Goal: Transaction & Acquisition: Obtain resource

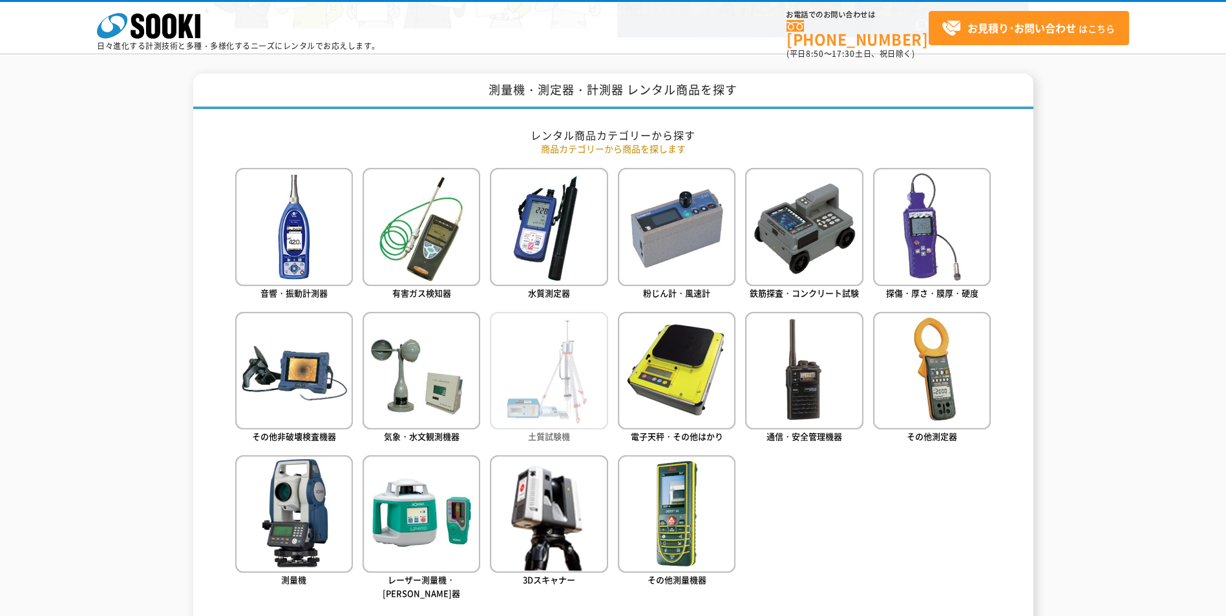
scroll to position [517, 0]
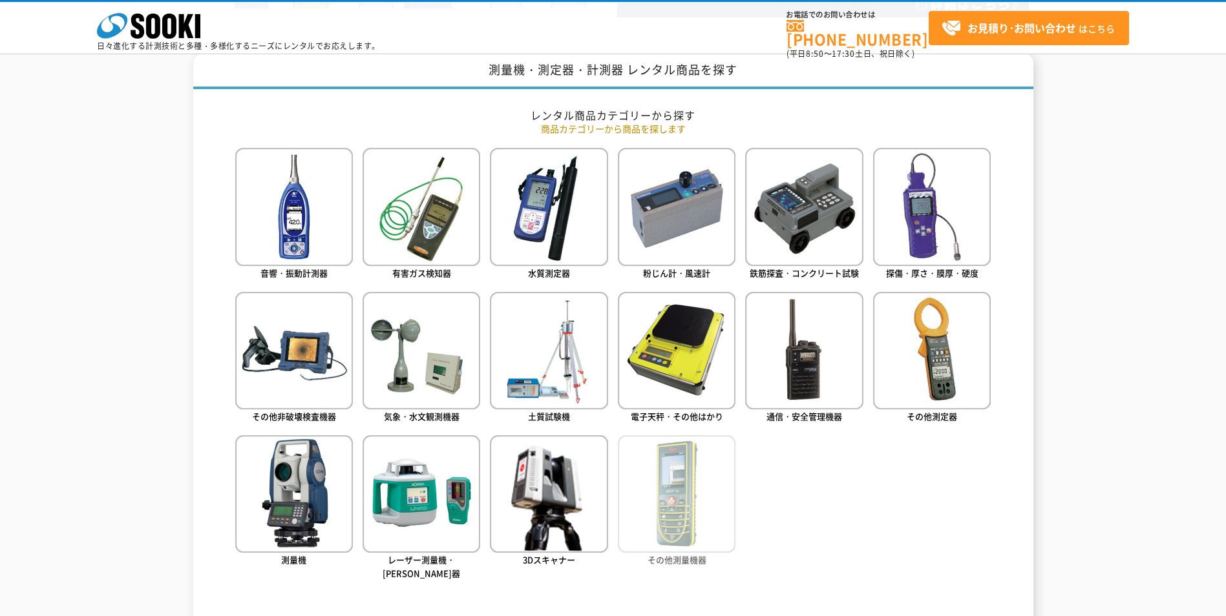
click at [695, 522] on img at bounding box center [677, 494] width 118 height 118
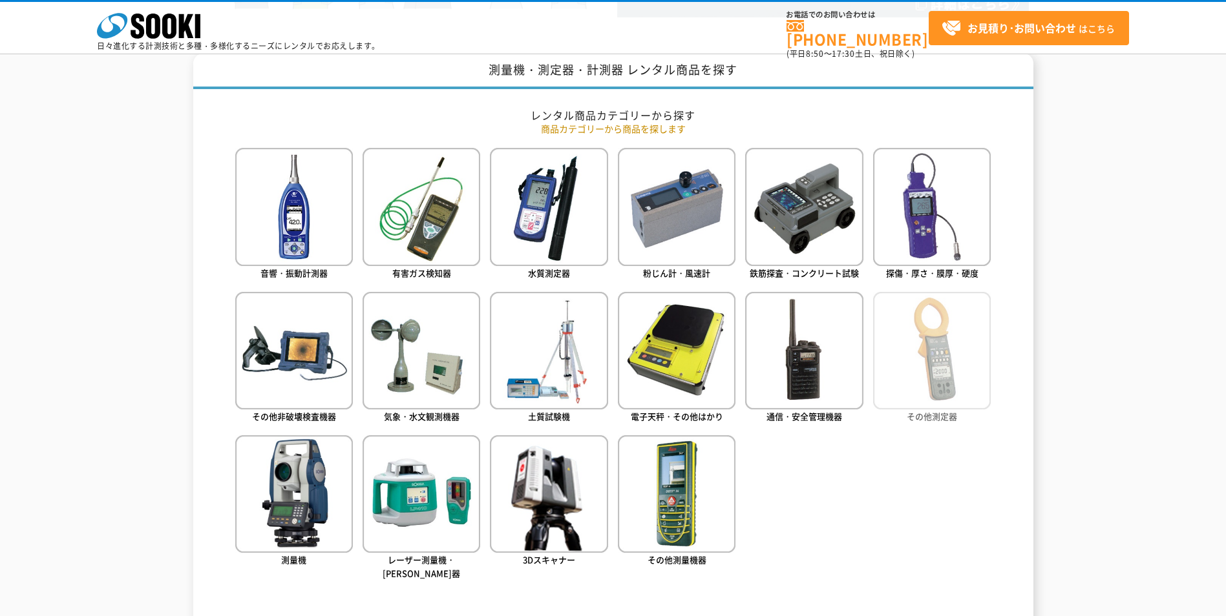
click at [943, 375] on img at bounding box center [932, 351] width 118 height 118
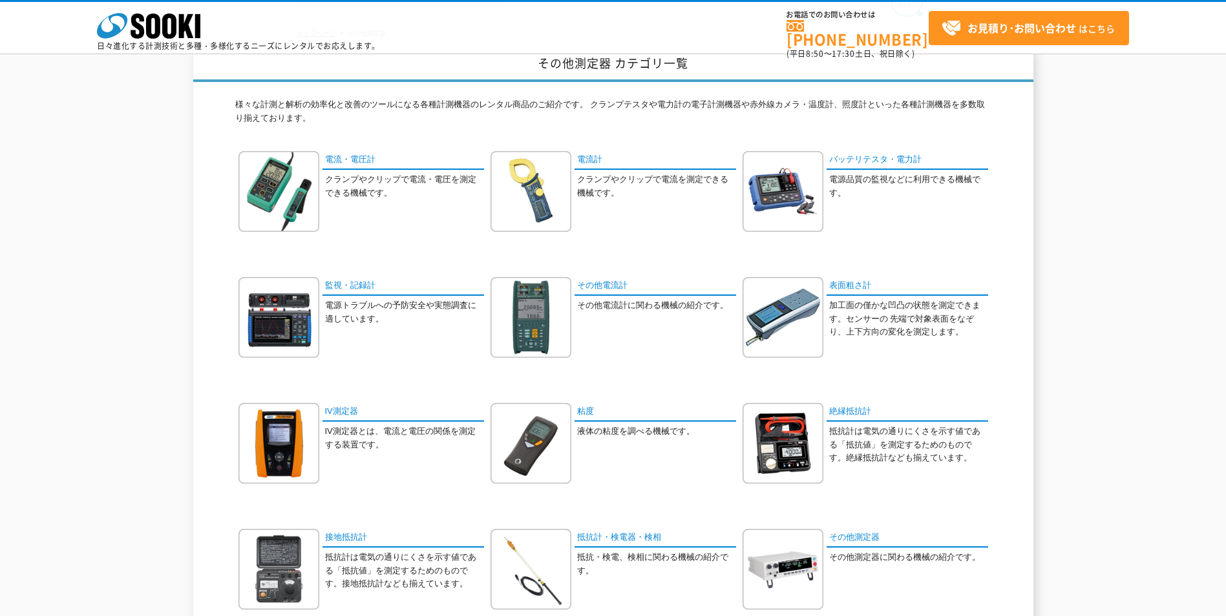
scroll to position [129, 0]
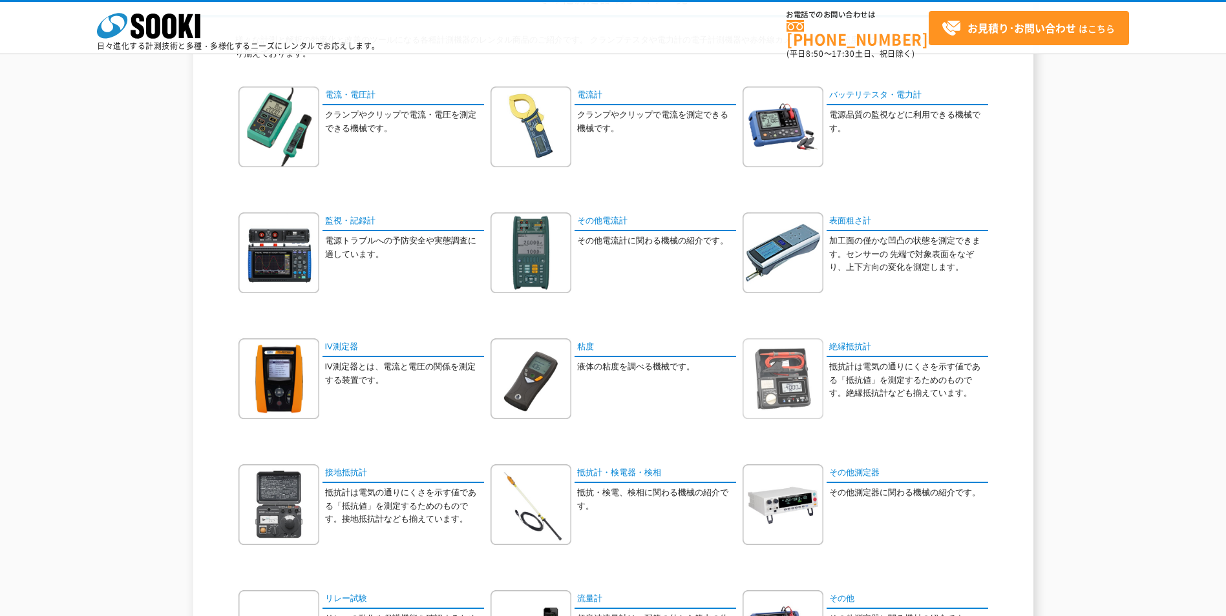
click at [800, 368] on img at bounding box center [782, 379] width 81 height 81
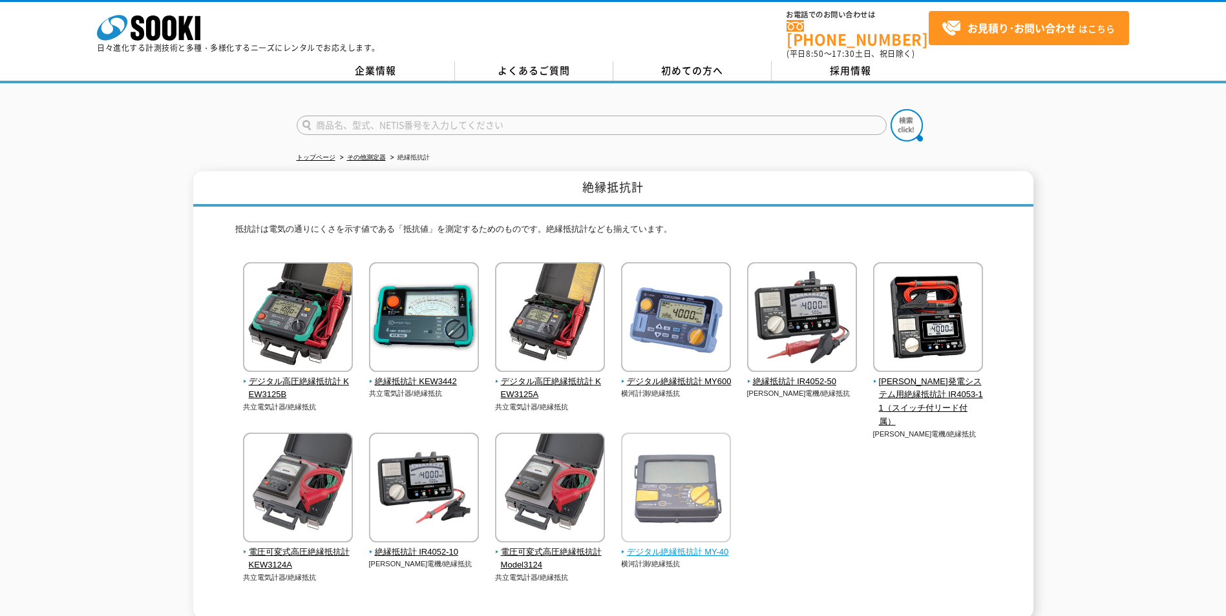
click at [690, 548] on span "デジタル絶縁抵抗計 MY-40" at bounding box center [676, 553] width 110 height 14
click at [862, 546] on div "デジタル高圧絶縁抵抗計 KEW3125B 共立電気計器/絶縁抵抗 横河計測/絶縁抵抗" at bounding box center [613, 435] width 756 height 347
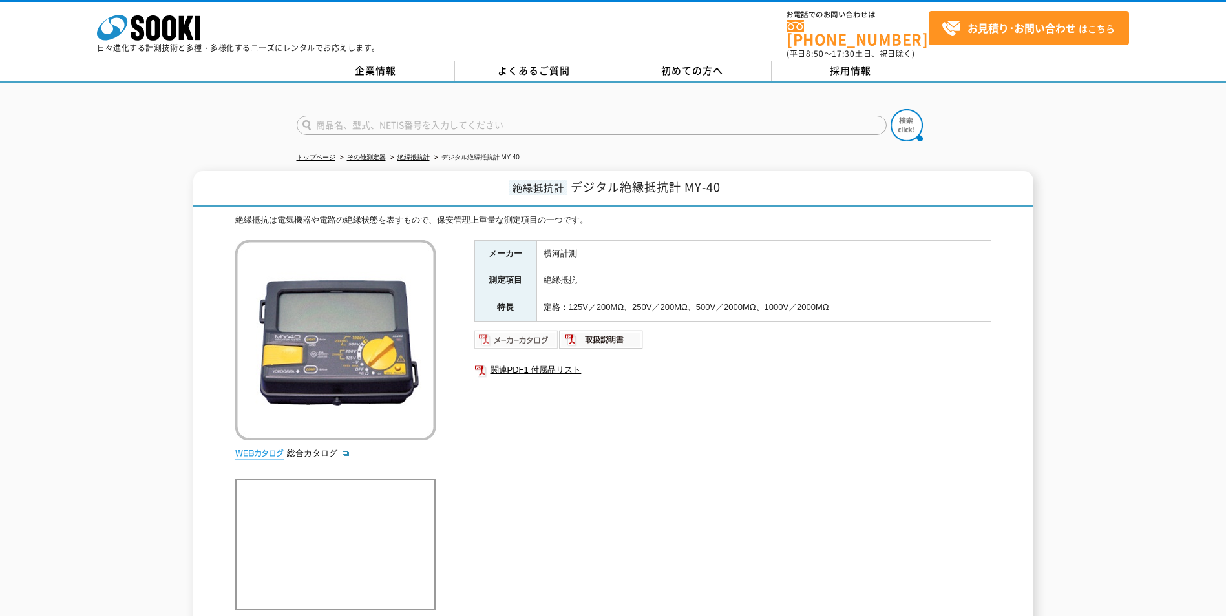
click at [514, 341] on img at bounding box center [516, 340] width 85 height 21
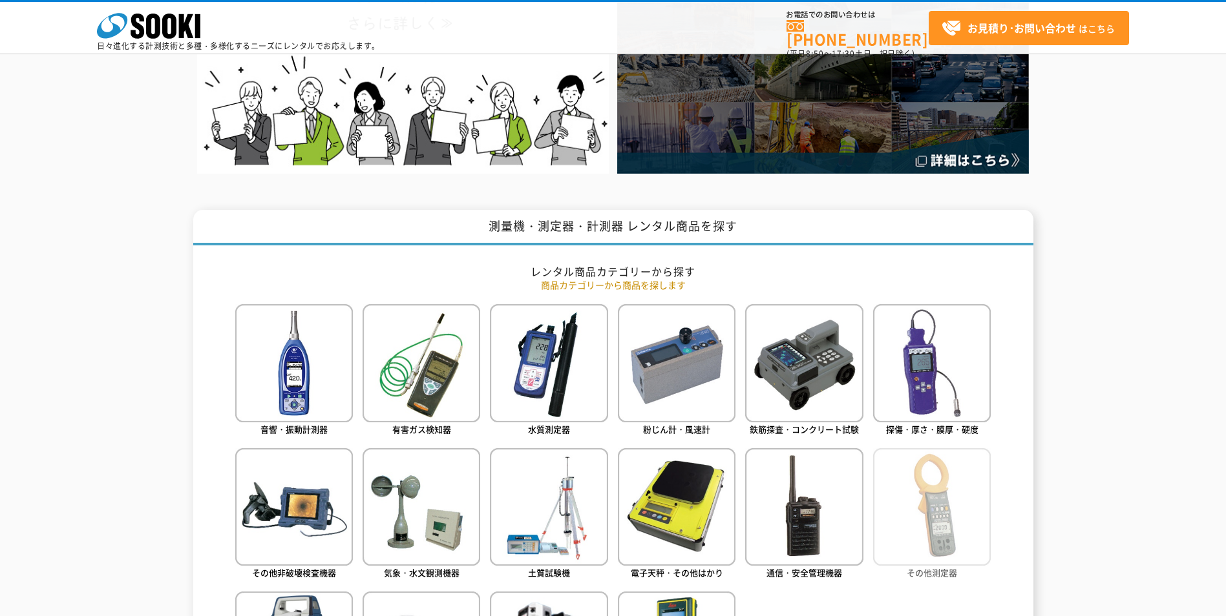
scroll to position [388, 0]
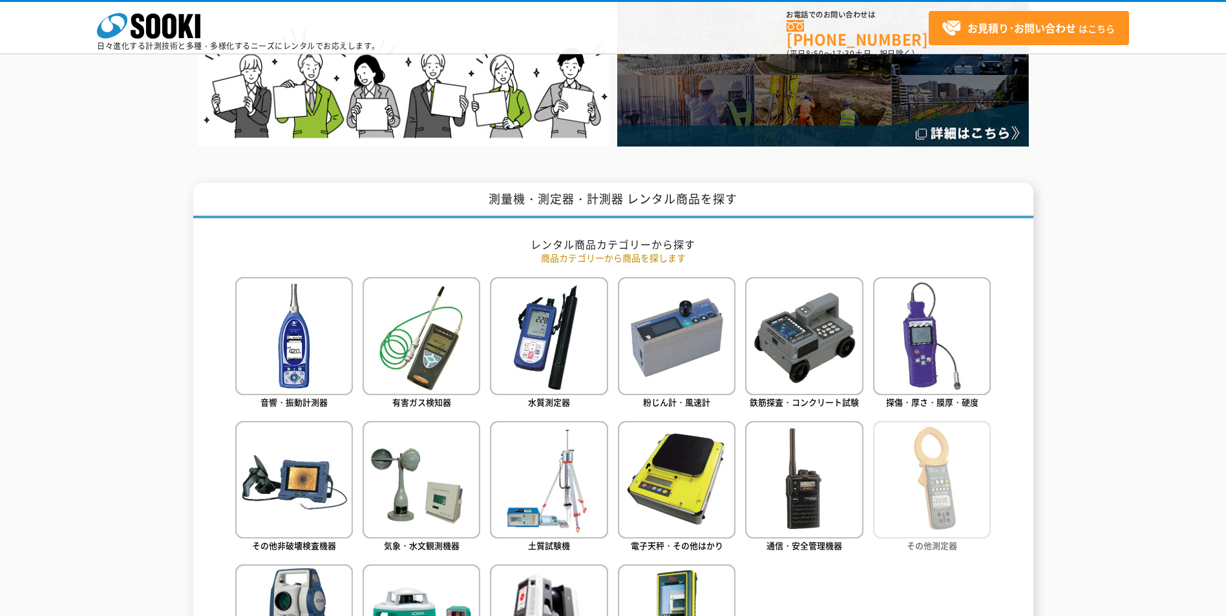
click at [960, 446] on img at bounding box center [932, 480] width 118 height 118
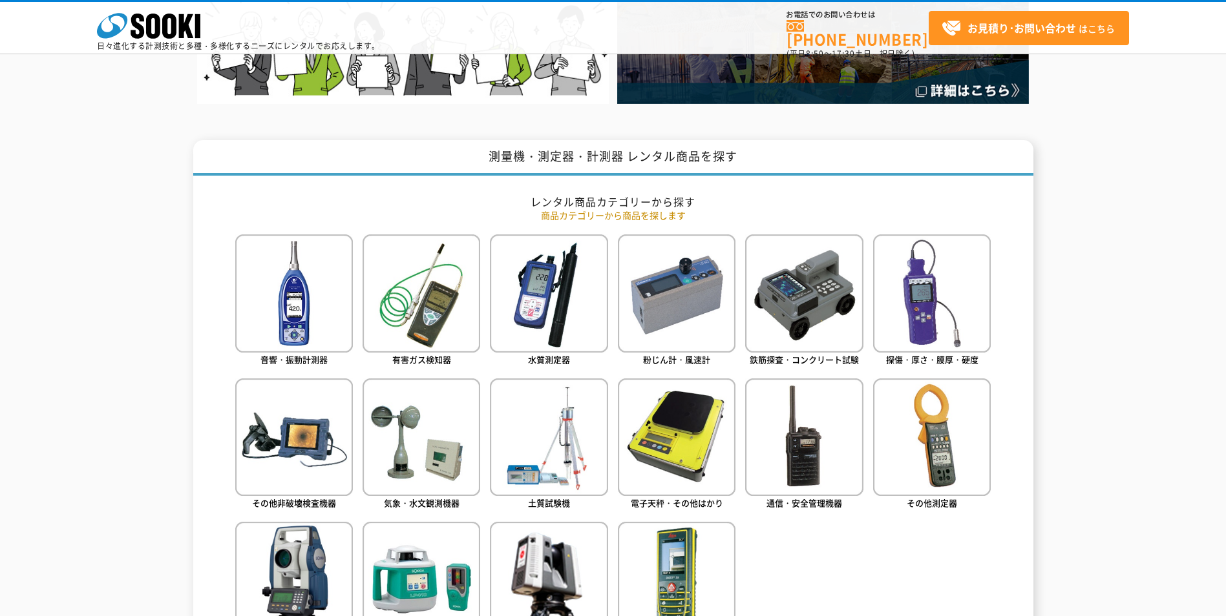
scroll to position [452, 0]
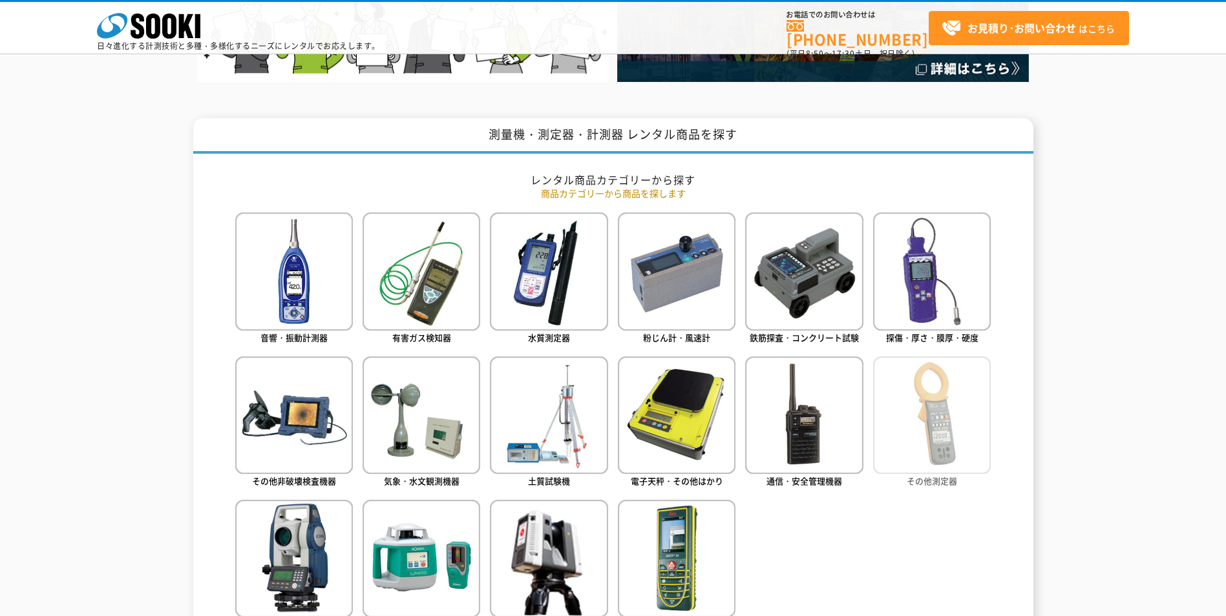
click at [960, 443] on img at bounding box center [932, 416] width 118 height 118
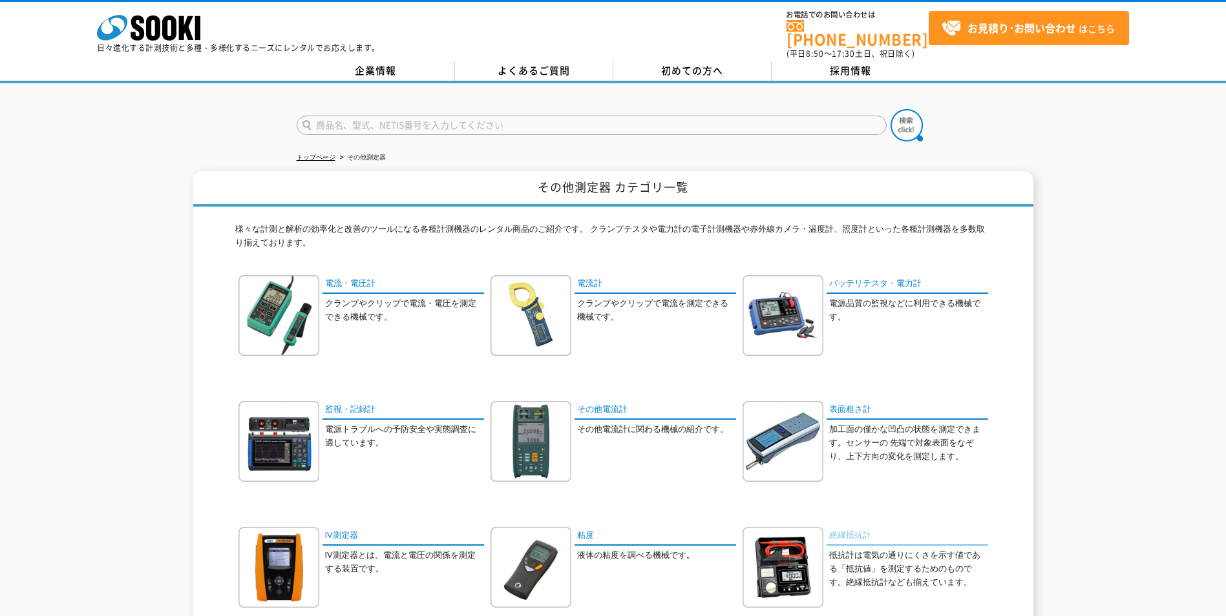
click at [855, 527] on link "絶縁抵抗計" at bounding box center [907, 536] width 162 height 19
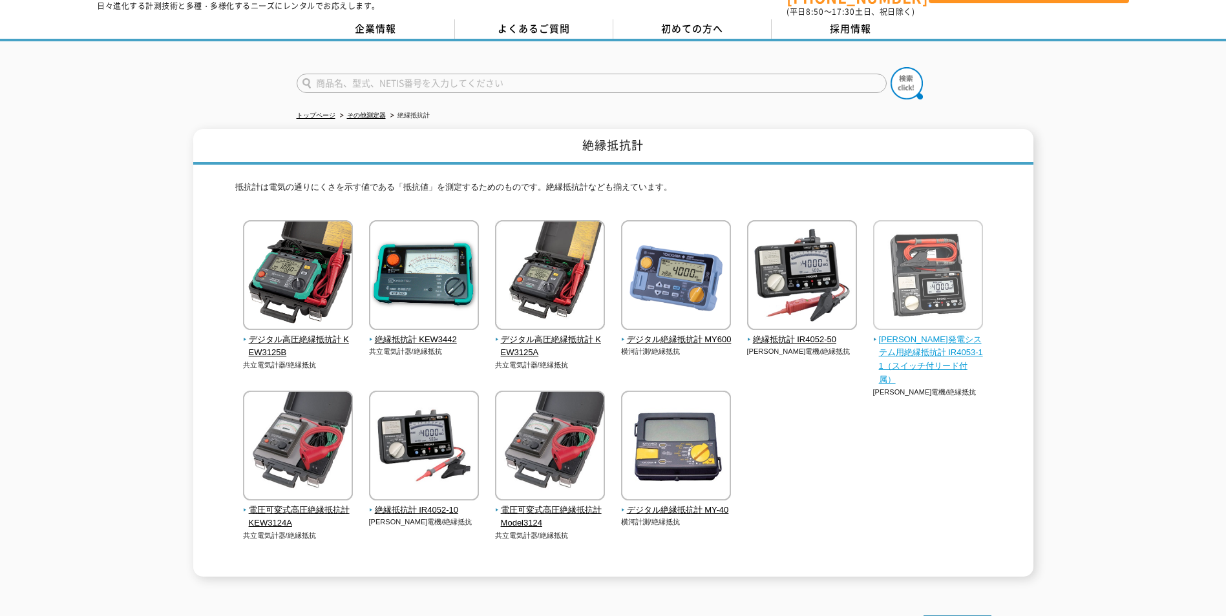
scroll to position [65, 0]
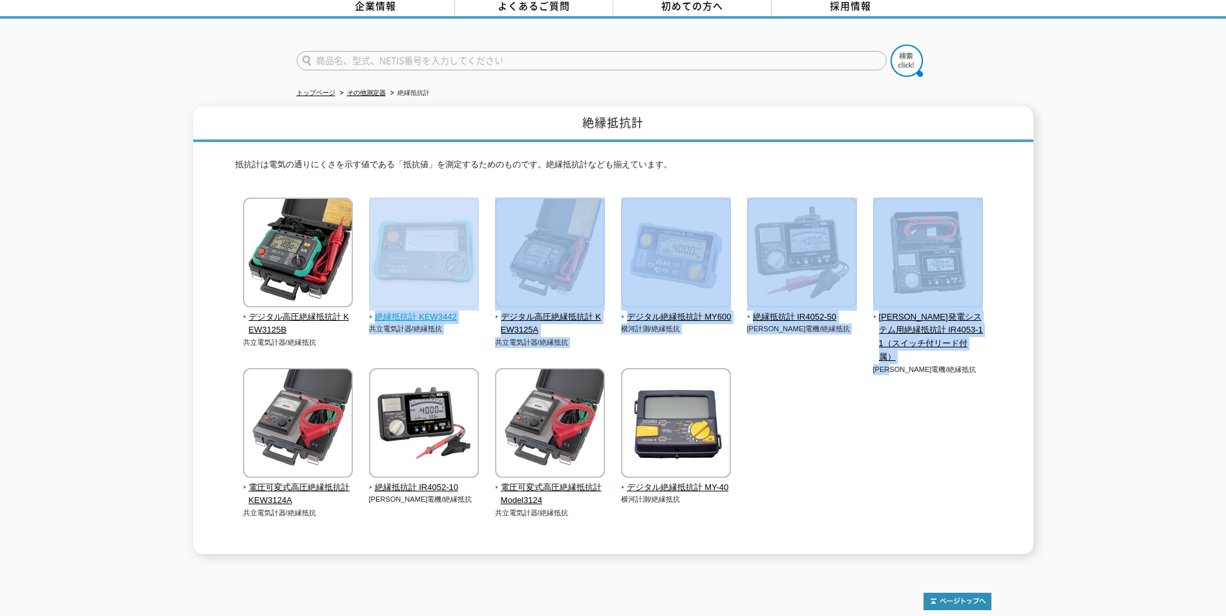
drag, startPoint x: 898, startPoint y: 415, endPoint x: 370, endPoint y: 277, distance: 545.7
click at [370, 277] on div "デジタル高圧絶縁抵抗計 KEW3125B 共立電気計器/絶縁抵抗 横河計測/絶縁抵抗" at bounding box center [613, 371] width 756 height 347
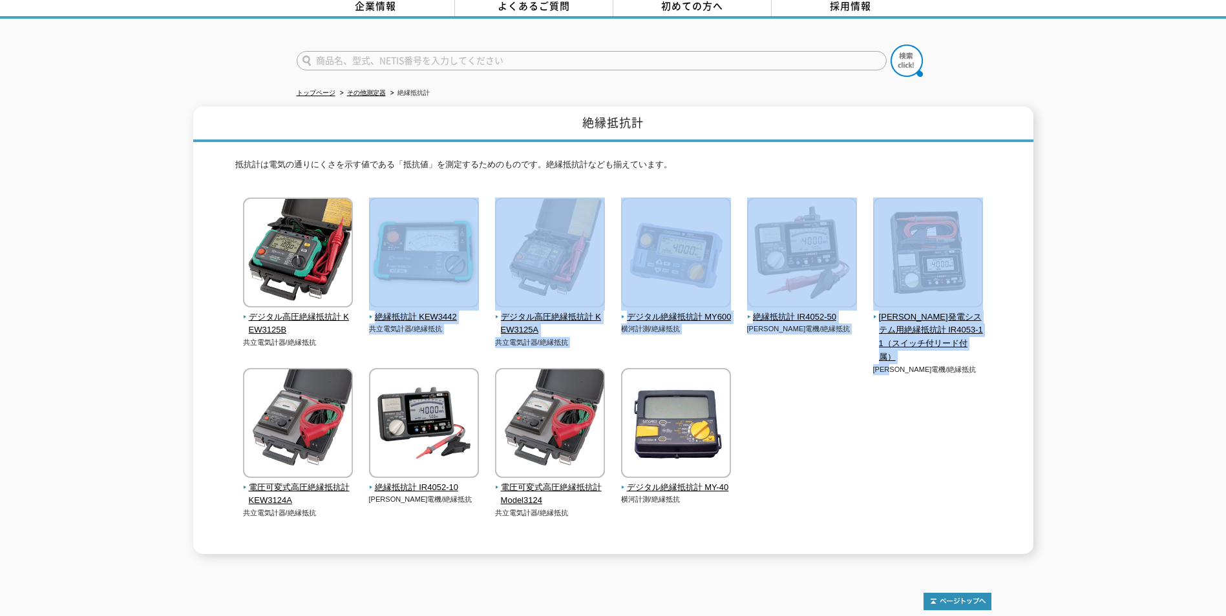
click at [885, 438] on div "デジタル高圧絶縁抵抗計 KEW3125B 共立電気計器/絶縁抵抗 横河計測/絶縁抵抗" at bounding box center [613, 371] width 756 height 347
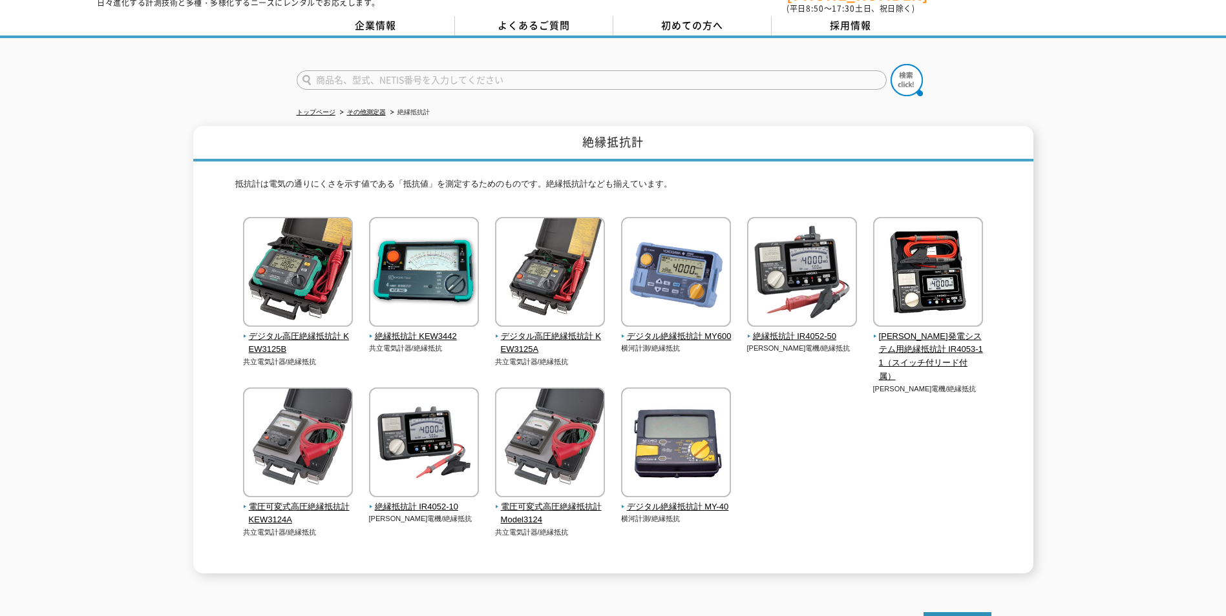
scroll to position [0, 0]
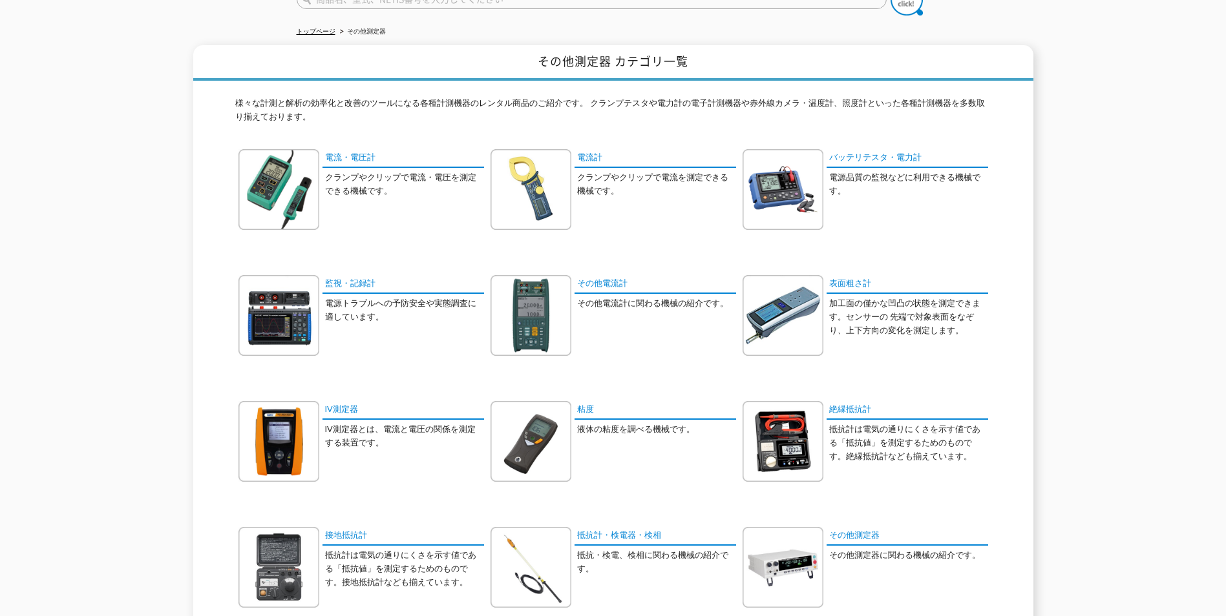
scroll to position [129, 0]
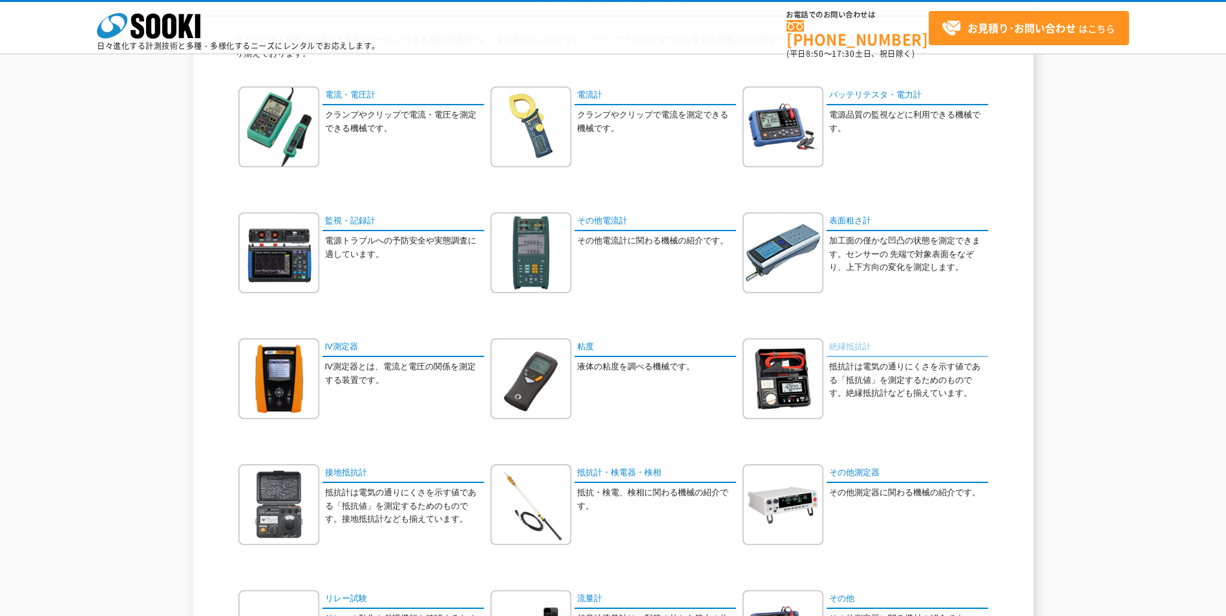
click at [848, 346] on link "絶縁抵抗計" at bounding box center [907, 348] width 162 height 19
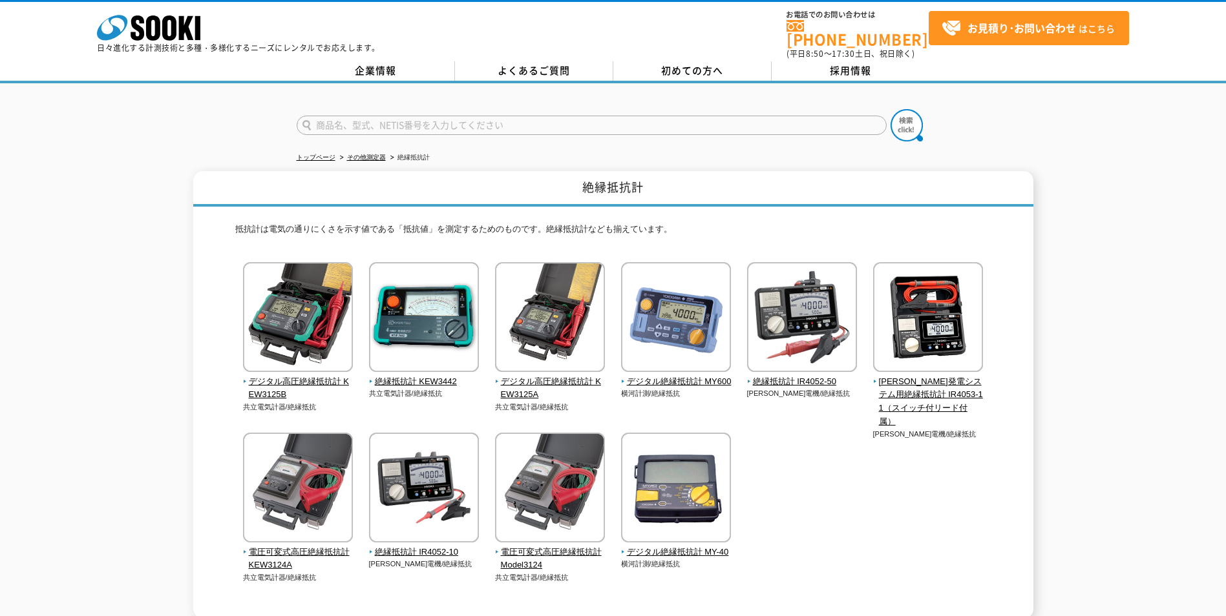
click at [491, 119] on input "text" at bounding box center [592, 125] width 590 height 19
type input "321"
click at [894, 117] on img at bounding box center [906, 125] width 32 height 32
